Goal: Task Accomplishment & Management: Complete application form

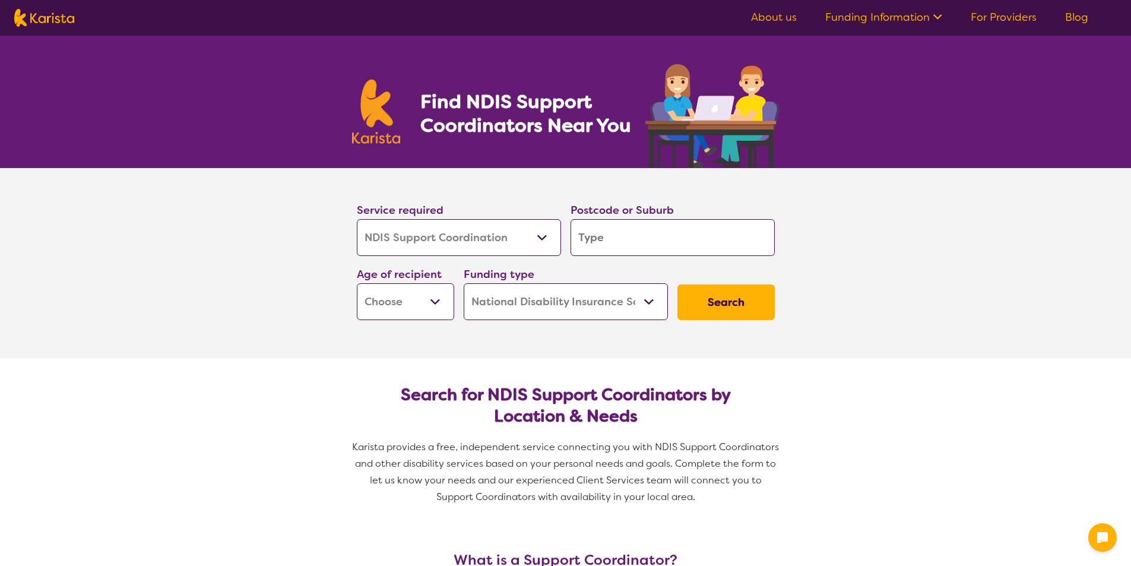
select select "NDIS Support Coordination"
select select "NDIS"
select select "NDIS Support Coordination"
select select "NDIS"
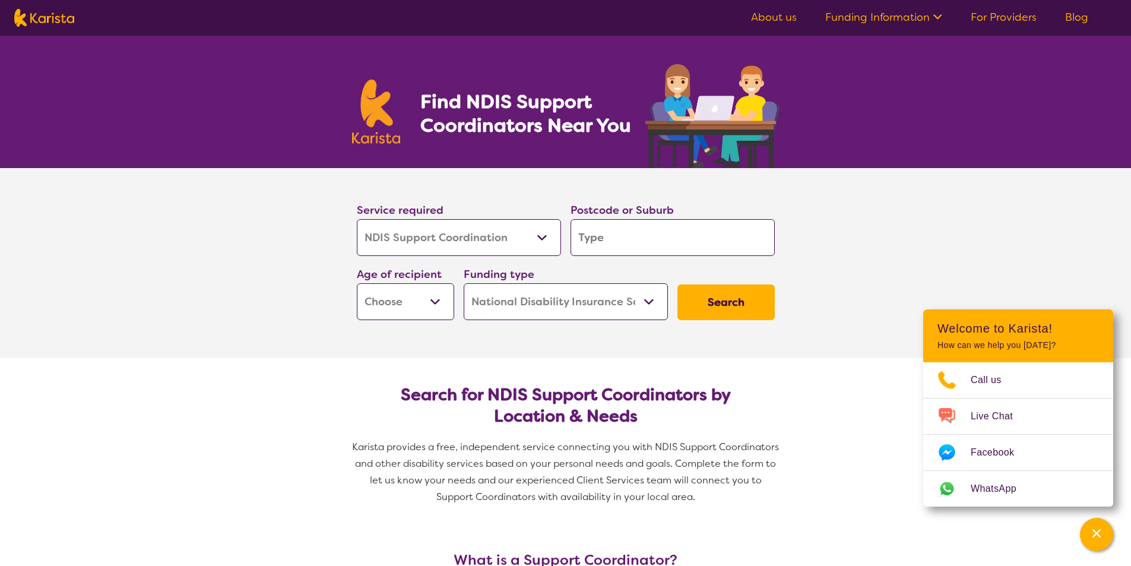
click at [618, 235] on input "search" at bounding box center [672, 237] width 204 height 37
type input "2"
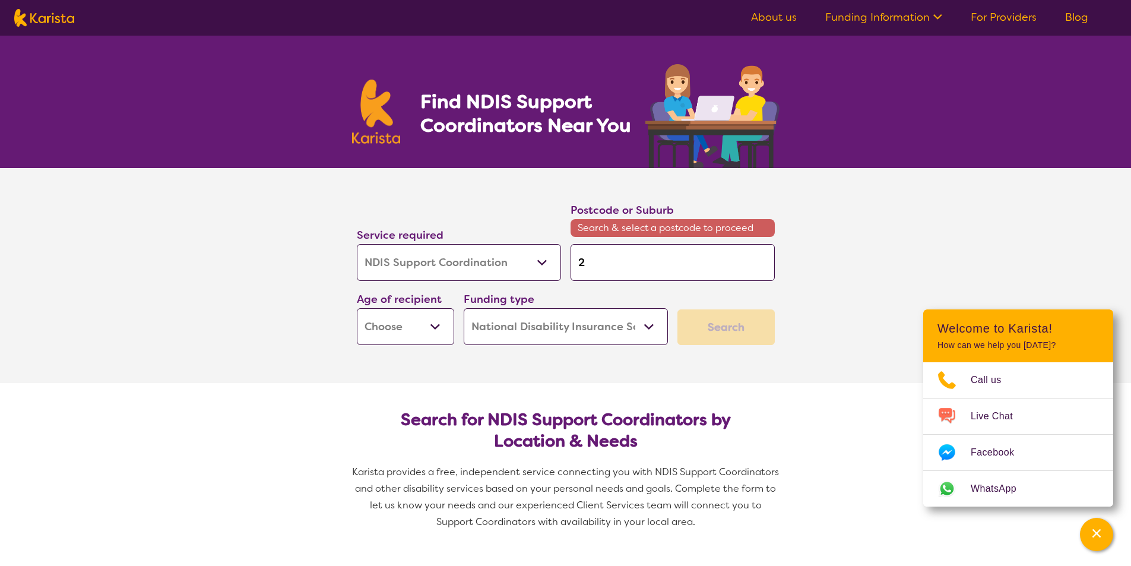
type input "27"
type input "277"
type input "2777"
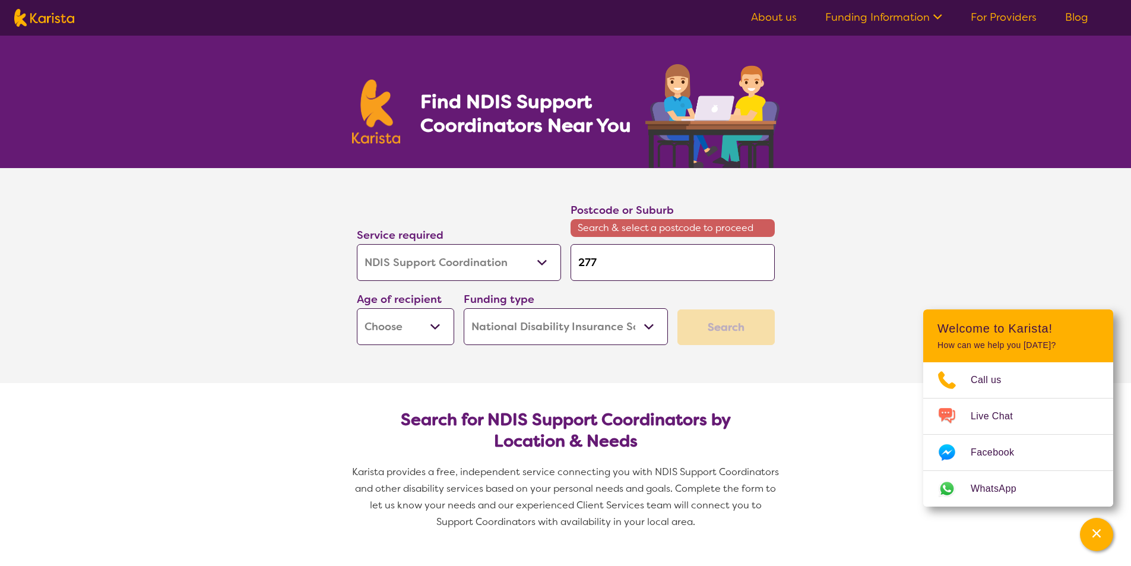
type input "2777"
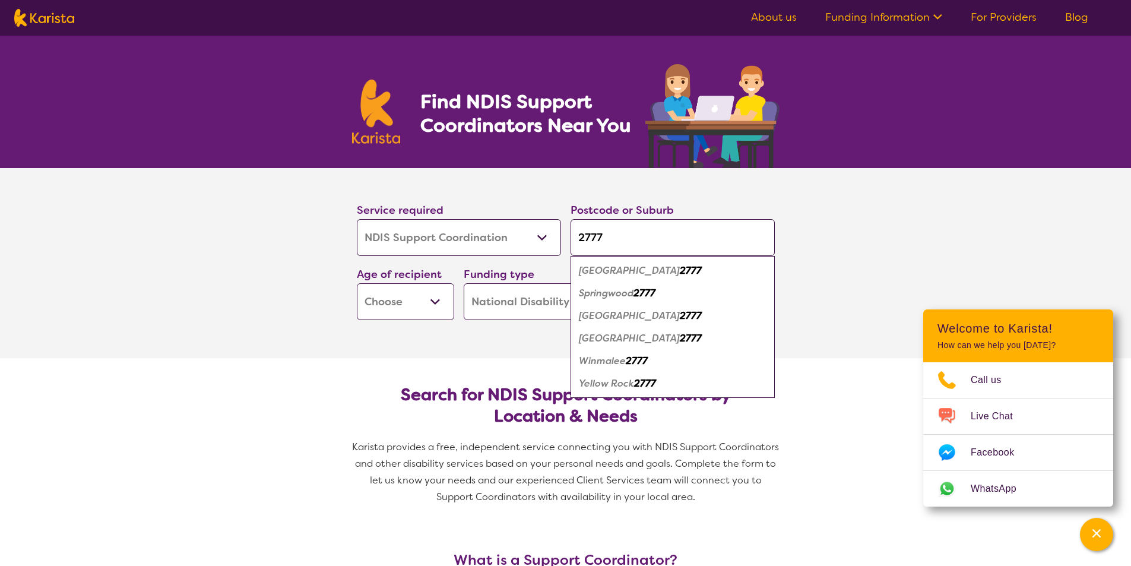
type input "2777"
click at [608, 360] on em "Winmalee" at bounding box center [602, 360] width 47 height 12
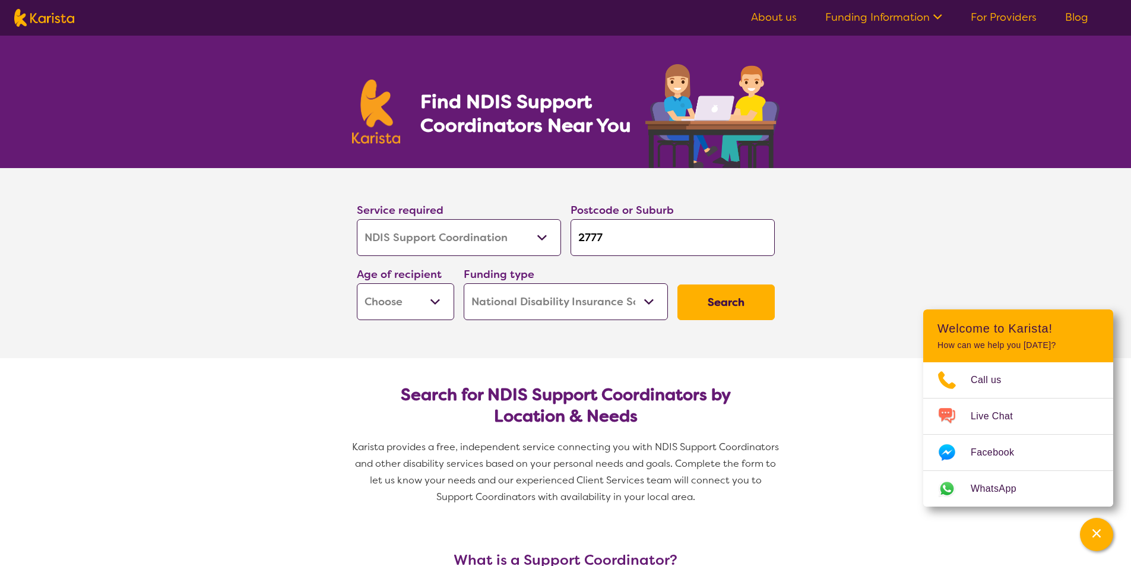
click at [389, 301] on select "Early Childhood - 0 to 9 Child - 10 to 11 Adolescent - 12 to 17 Adult - 18 to 6…" at bounding box center [405, 301] width 97 height 37
select select "AD"
click at [357, 283] on select "Early Childhood - 0 to 9 Child - 10 to 11 Adolescent - 12 to 17 Adult - 18 to 6…" at bounding box center [405, 301] width 97 height 37
select select "AD"
click at [726, 300] on button "Search" at bounding box center [725, 302] width 97 height 36
